Goal: Task Accomplishment & Management: Use online tool/utility

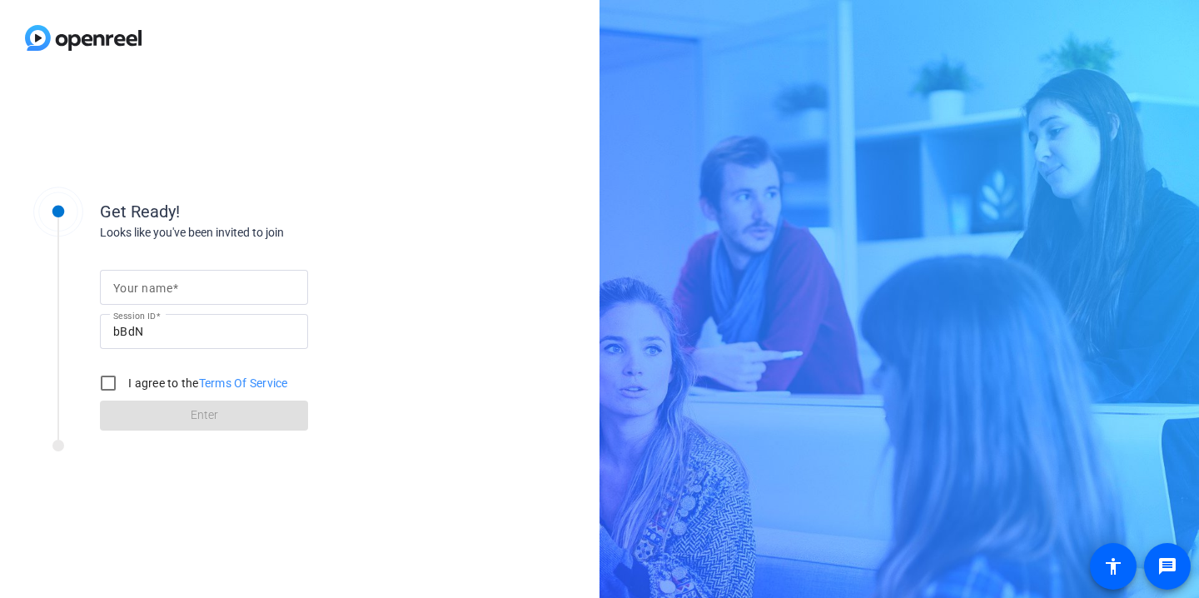
click at [228, 289] on input "Your name" at bounding box center [204, 287] width 182 height 20
type input "[PERSON_NAME]"
click at [203, 328] on input "bBdN" at bounding box center [204, 331] width 182 height 20
click at [112, 385] on input "I agree to the Terms Of Service" at bounding box center [108, 382] width 33 height 33
checkbox input "true"
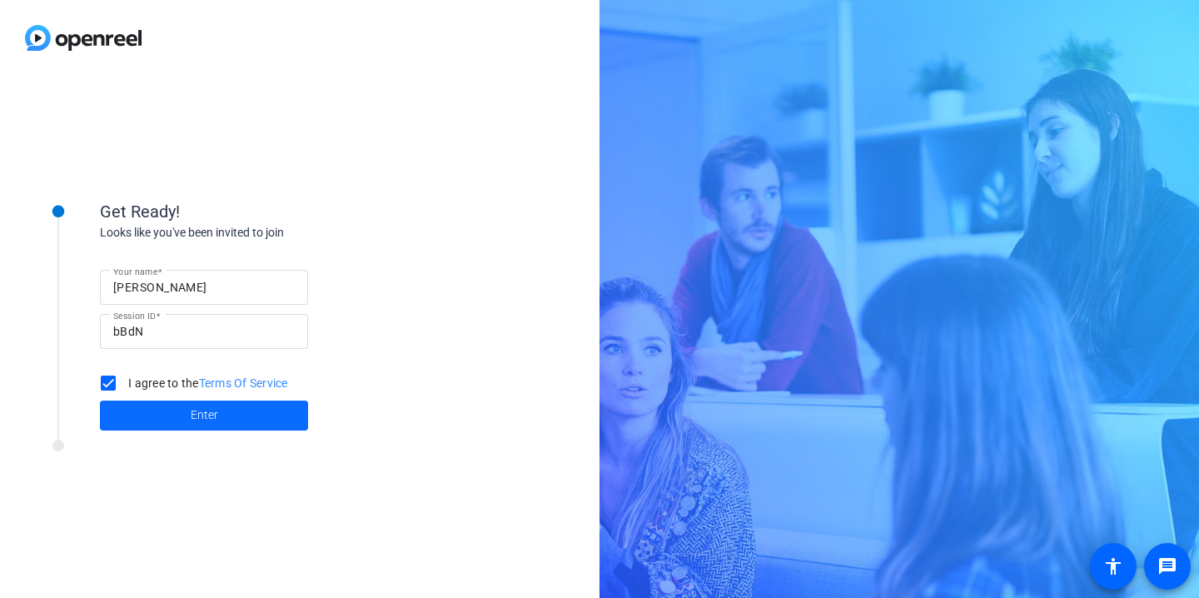
click at [150, 419] on span at bounding box center [204, 416] width 208 height 40
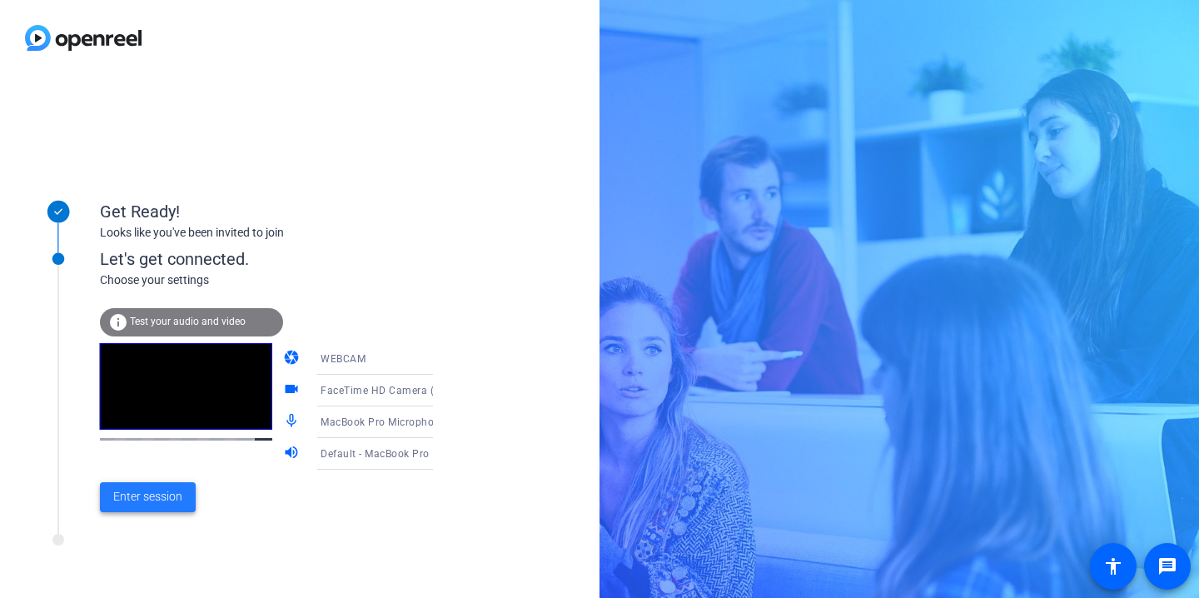
click at [147, 493] on span "Enter session" at bounding box center [147, 496] width 69 height 17
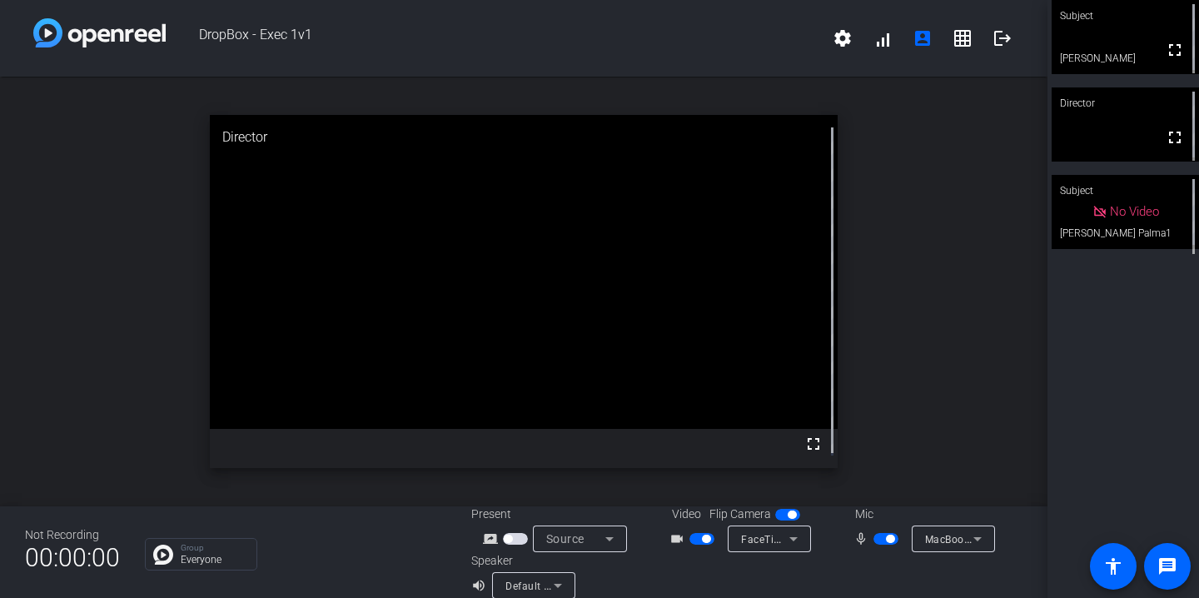
click at [691, 541] on span "button" at bounding box center [702, 539] width 25 height 12
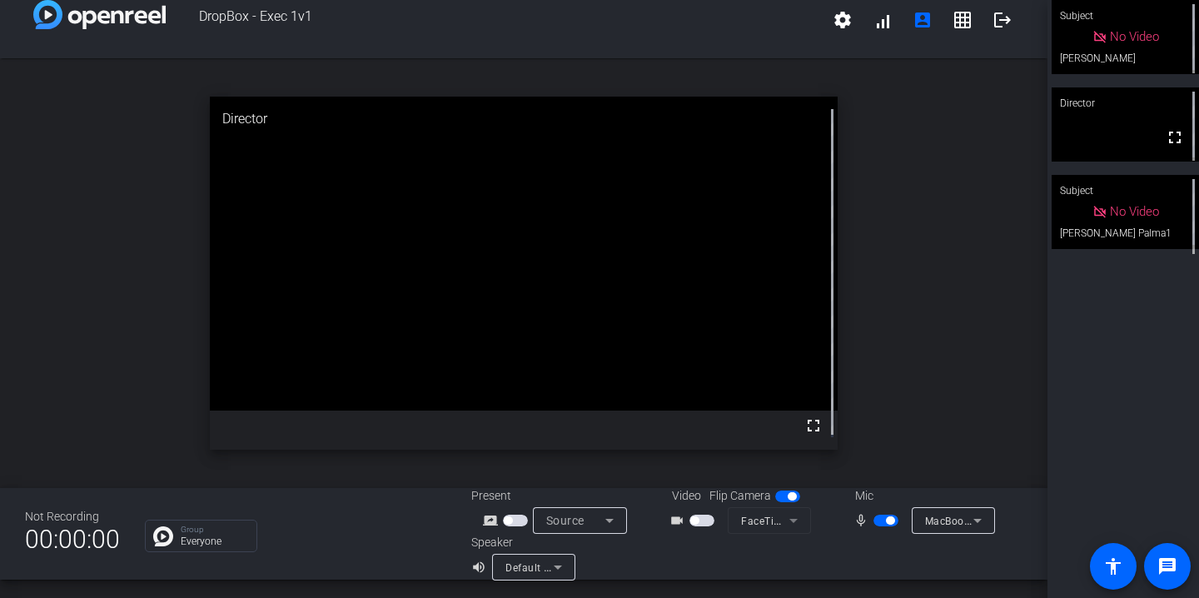
scroll to position [19, 0]
click at [935, 195] on div "open_in_new Director fullscreen" at bounding box center [524, 272] width 1048 height 430
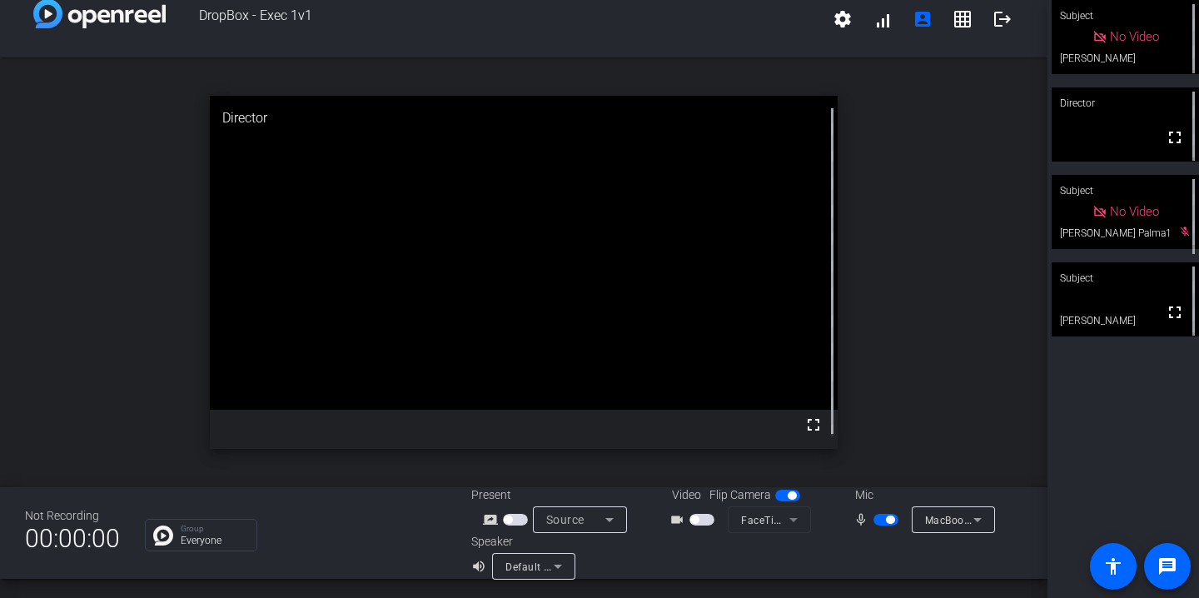
click at [877, 518] on span "button" at bounding box center [886, 520] width 25 height 12
click at [879, 520] on span "button" at bounding box center [886, 520] width 25 height 12
click at [874, 518] on span "button" at bounding box center [886, 520] width 25 height 12
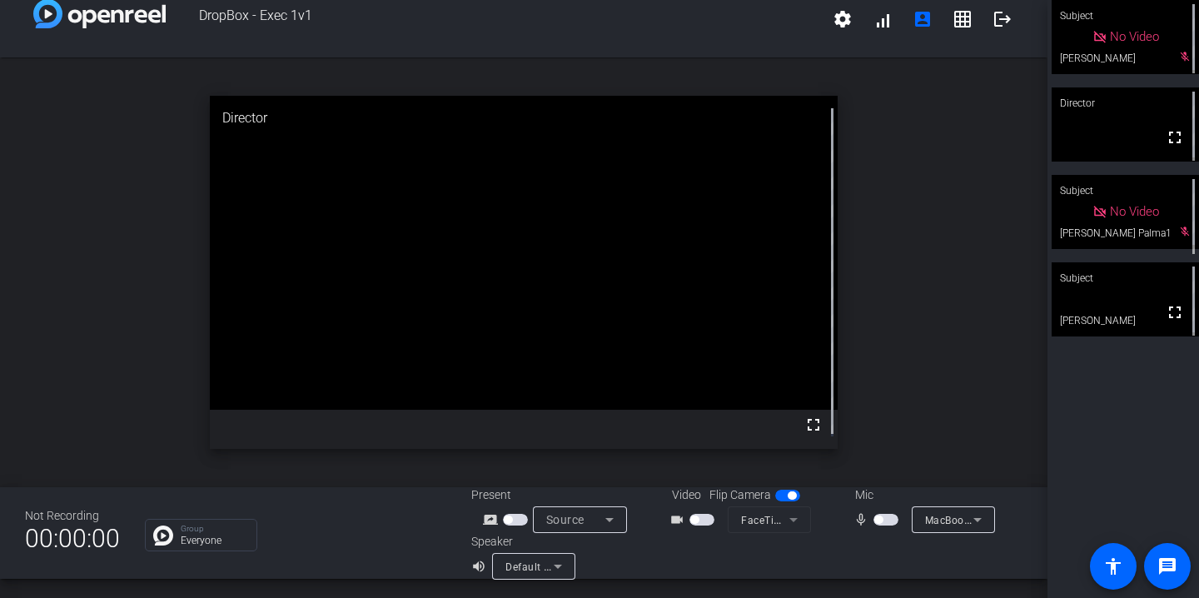
click at [874, 520] on span "button" at bounding box center [878, 520] width 8 height 8
